Goal: Task Accomplishment & Management: Complete application form

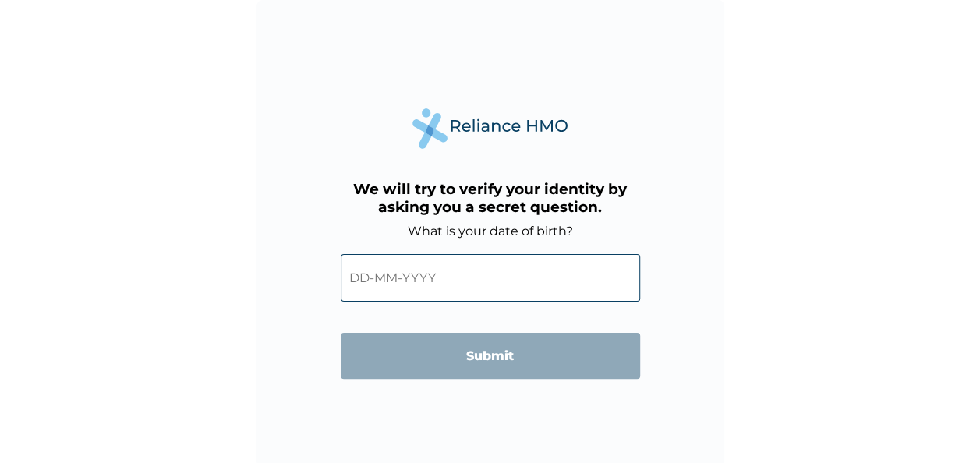
click at [433, 287] on input "text" at bounding box center [490, 278] width 299 height 48
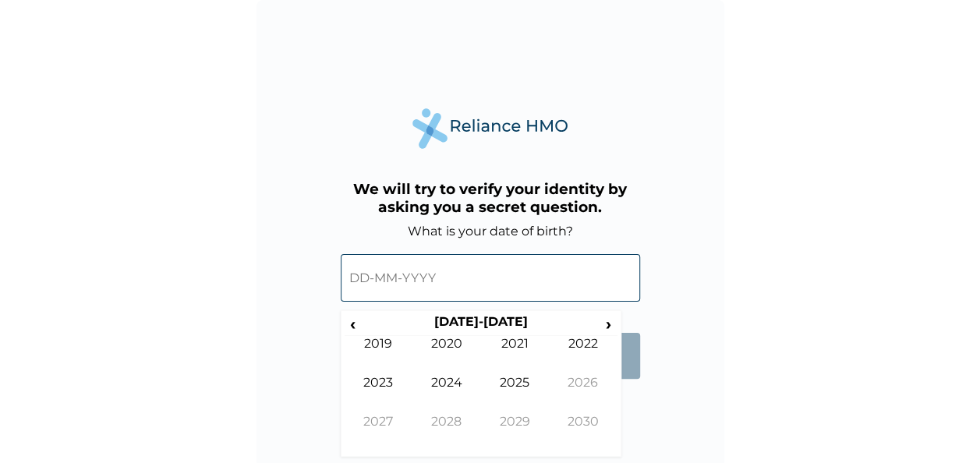
click at [373, 276] on input "text" at bounding box center [490, 278] width 299 height 48
click at [355, 320] on span "‹" at bounding box center [353, 323] width 16 height 19
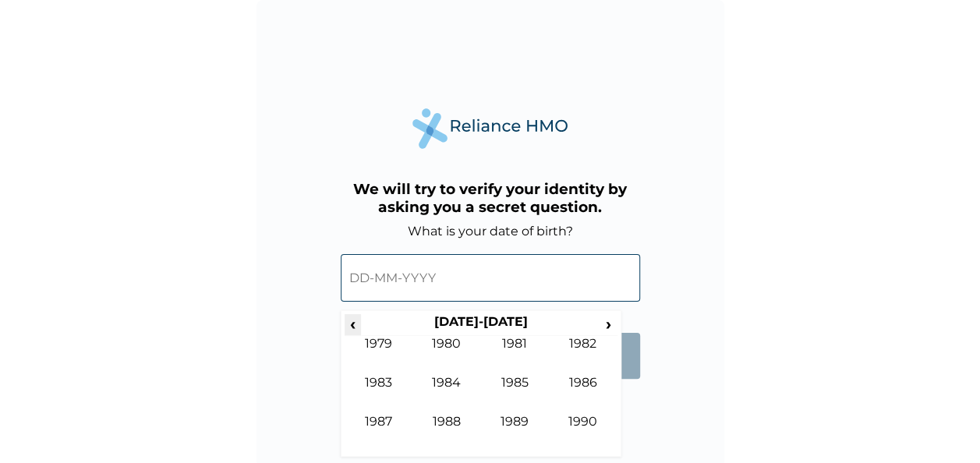
click at [355, 320] on span "‹" at bounding box center [353, 323] width 16 height 19
click at [611, 324] on span "›" at bounding box center [608, 323] width 17 height 19
click at [355, 321] on span "‹" at bounding box center [353, 323] width 16 height 19
click at [455, 415] on td "1988" at bounding box center [446, 433] width 69 height 39
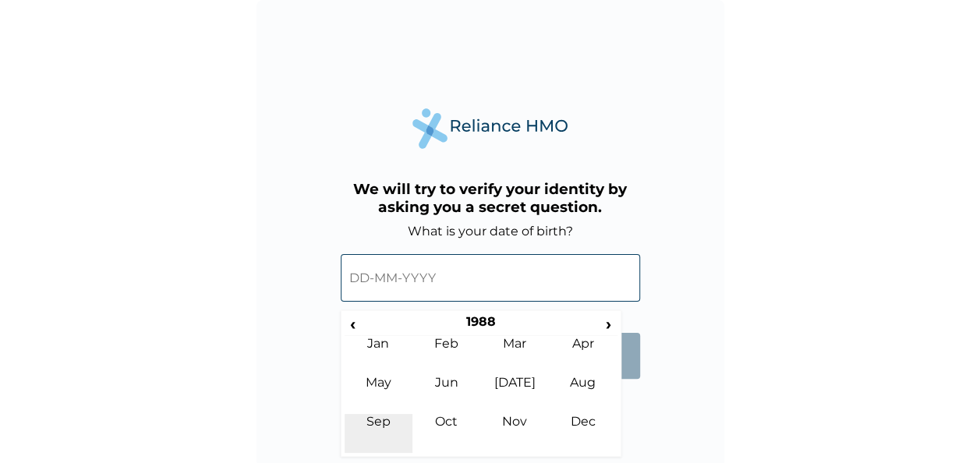
click at [382, 417] on td "Sep" at bounding box center [379, 433] width 69 height 39
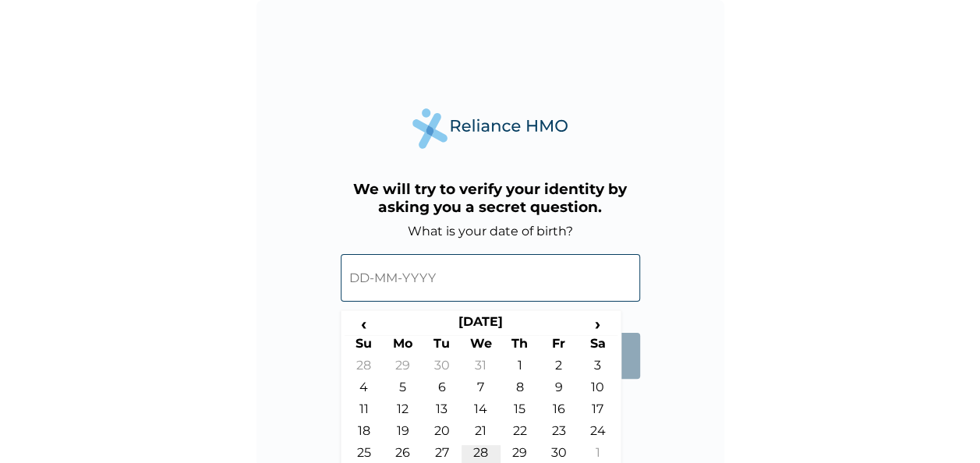
click at [482, 445] on td "28" at bounding box center [480, 456] width 39 height 22
type input "[DATE]"
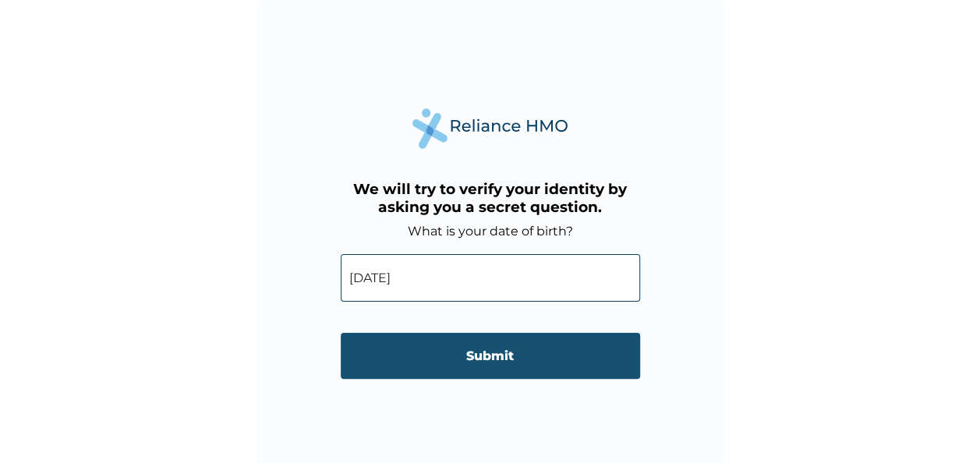
click at [483, 355] on input "Submit" at bounding box center [490, 356] width 299 height 46
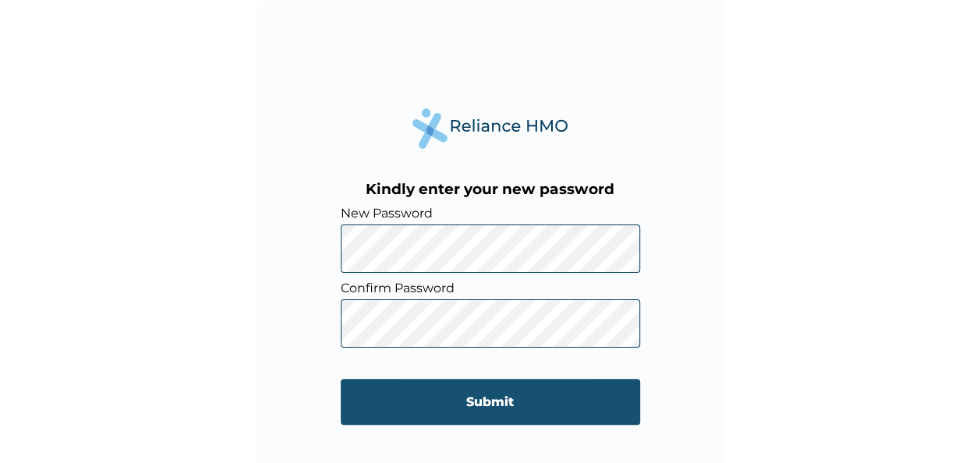
click at [444, 398] on input "Submit" at bounding box center [490, 402] width 299 height 46
